Goal: Navigation & Orientation: Understand site structure

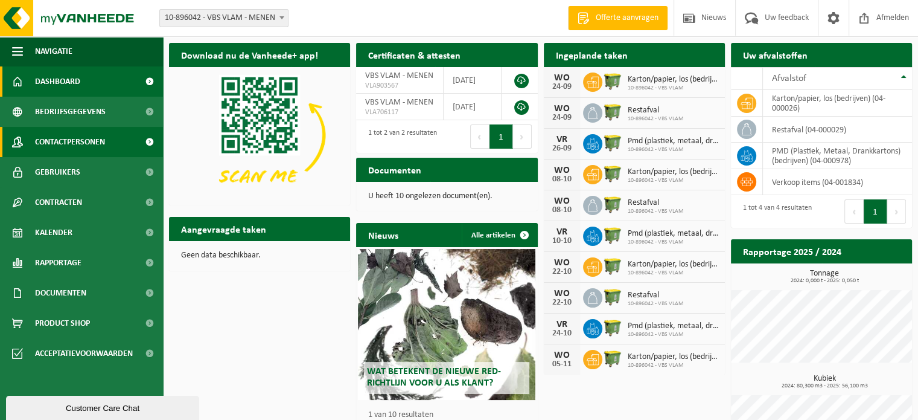
click at [70, 138] on span "Contactpersonen" at bounding box center [70, 142] width 70 height 30
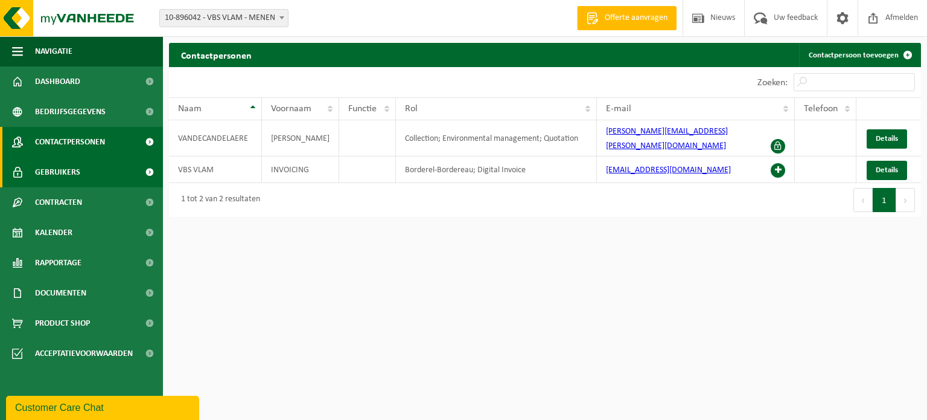
click at [78, 169] on span "Gebruikers" at bounding box center [57, 172] width 45 height 30
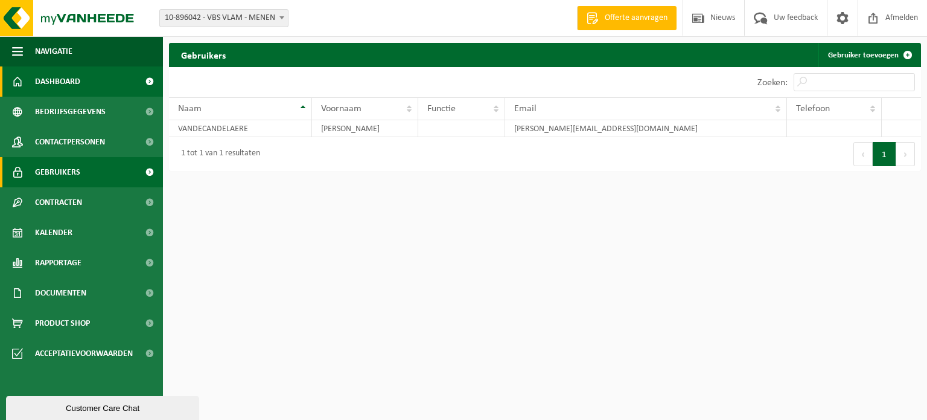
click at [72, 85] on span "Dashboard" at bounding box center [57, 81] width 45 height 30
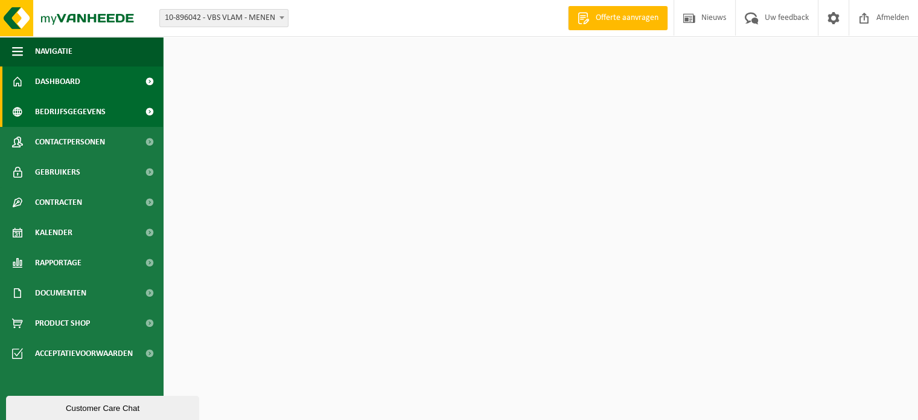
click at [77, 107] on span "Bedrijfsgegevens" at bounding box center [70, 112] width 71 height 30
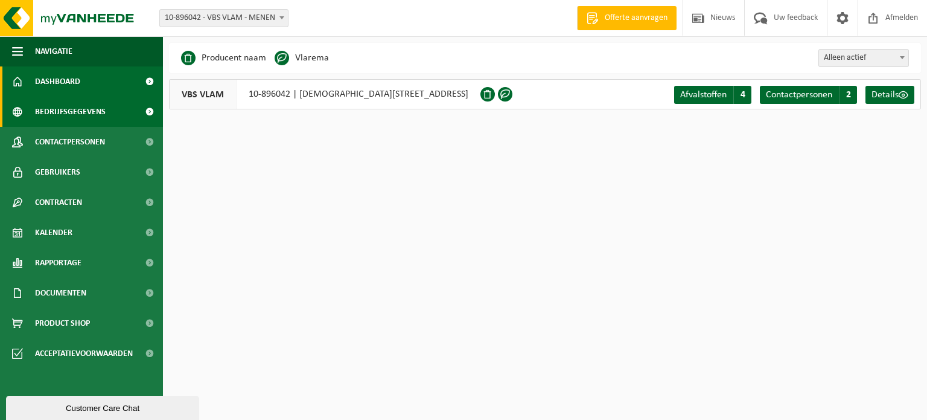
click at [77, 88] on span "Dashboard" at bounding box center [57, 81] width 45 height 30
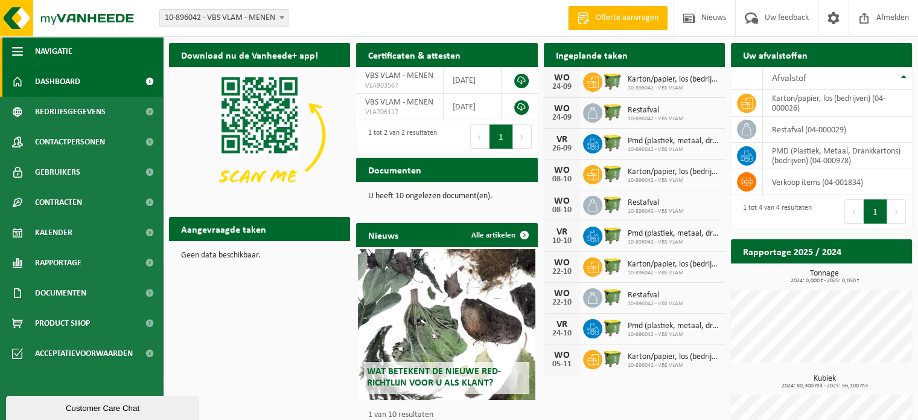
click at [20, 52] on span "button" at bounding box center [17, 51] width 11 height 30
